Goal: Transaction & Acquisition: Download file/media

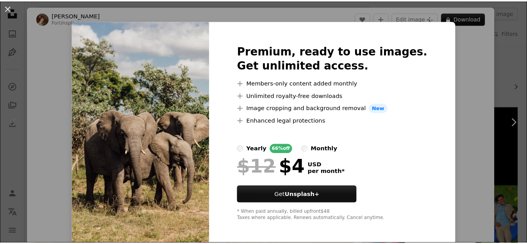
scroll to position [7, 0]
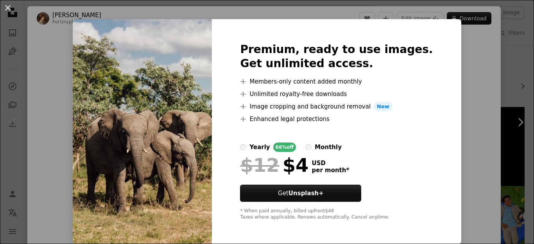
click at [175, 168] on img at bounding box center [142, 131] width 139 height 225
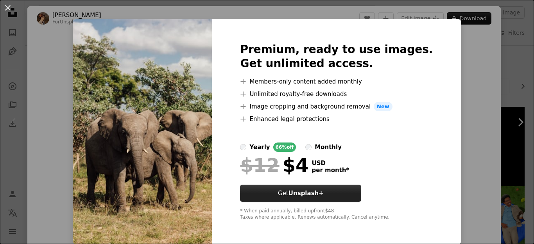
click at [315, 193] on strong "Unsplash+" at bounding box center [305, 193] width 35 height 7
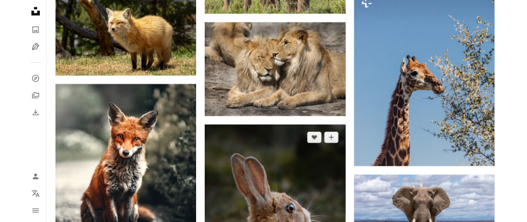
scroll to position [586, 0]
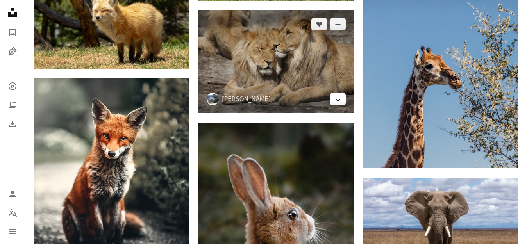
click at [337, 97] on icon "Arrow pointing down" at bounding box center [338, 98] width 6 height 9
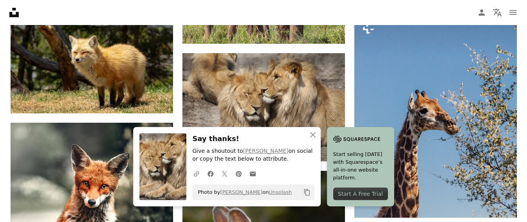
click at [306, 191] on icon "Copy to clipboard" at bounding box center [306, 192] width 5 height 7
click at [306, 192] on icon "Copy content" at bounding box center [307, 192] width 7 height 7
